Goal: Task Accomplishment & Management: Manage account settings

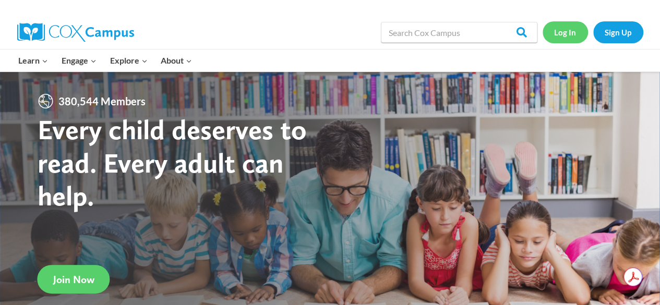
click at [558, 34] on link "Log In" at bounding box center [565, 31] width 45 height 21
click at [556, 27] on link "Log In" at bounding box center [565, 31] width 45 height 21
click at [566, 39] on link "Log In" at bounding box center [565, 31] width 45 height 21
click at [565, 35] on link "Log In" at bounding box center [565, 31] width 45 height 21
